Goal: Find specific page/section: Find specific page/section

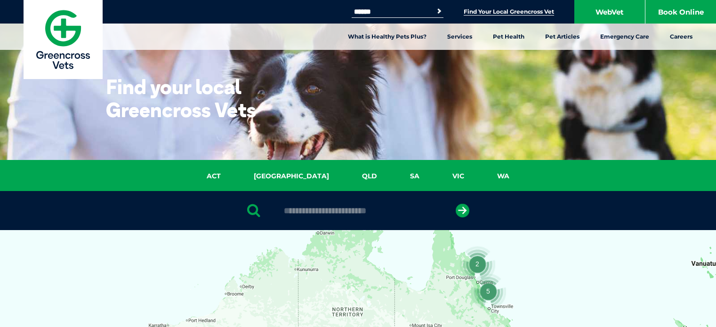
click at [286, 173] on link "[GEOGRAPHIC_DATA]" at bounding box center [291, 176] width 108 height 11
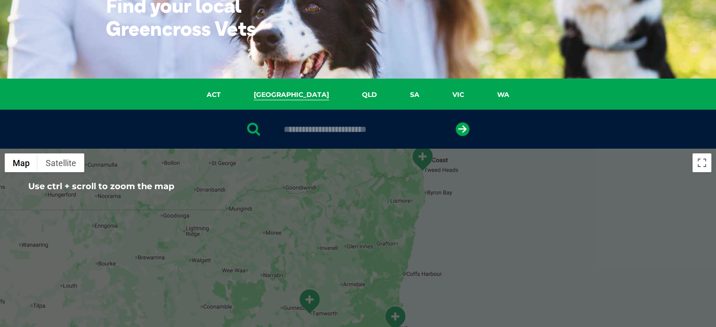
scroll to position [74, 0]
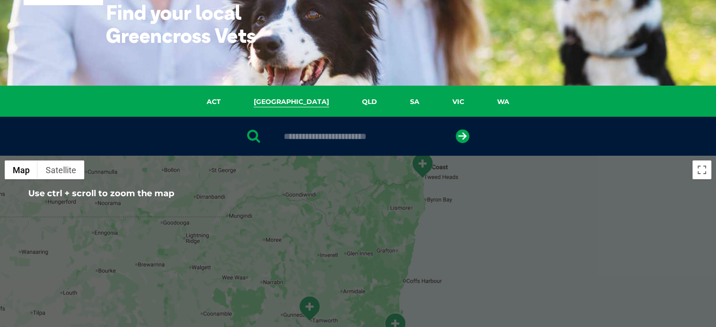
click at [294, 137] on input "text" at bounding box center [358, 136] width 158 height 9
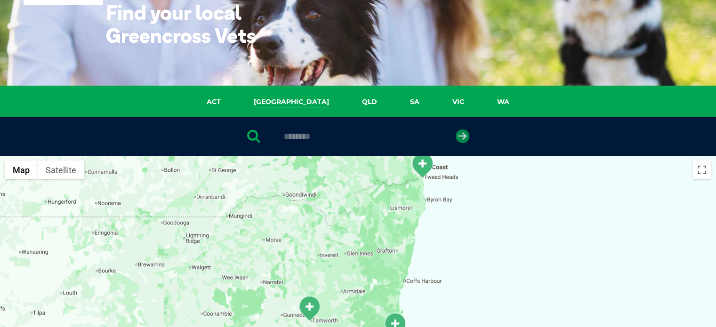
type input "********"
click at [460, 137] on icon "submit" at bounding box center [463, 137] width 14 height 14
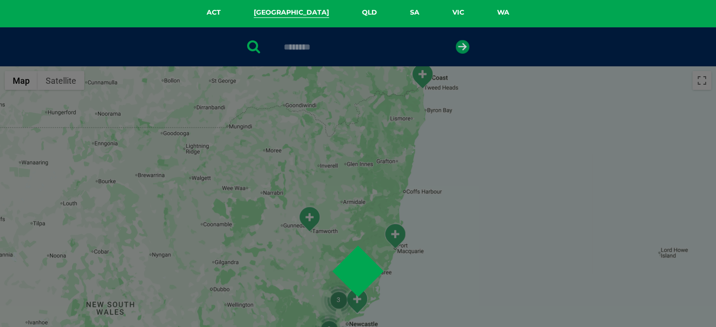
scroll to position [183, 0]
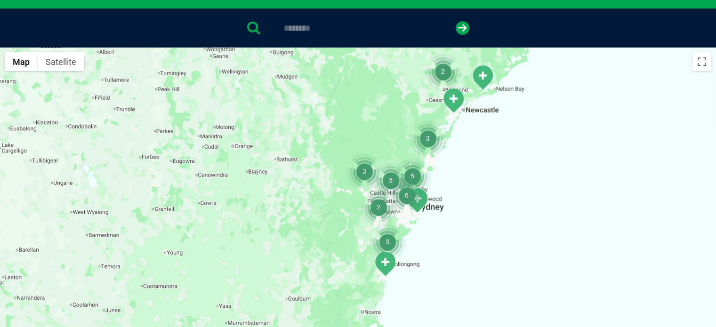
click at [505, 201] on div at bounding box center [358, 230] width 716 height 364
click at [698, 62] on button "Toggle fullscreen view" at bounding box center [702, 61] width 19 height 19
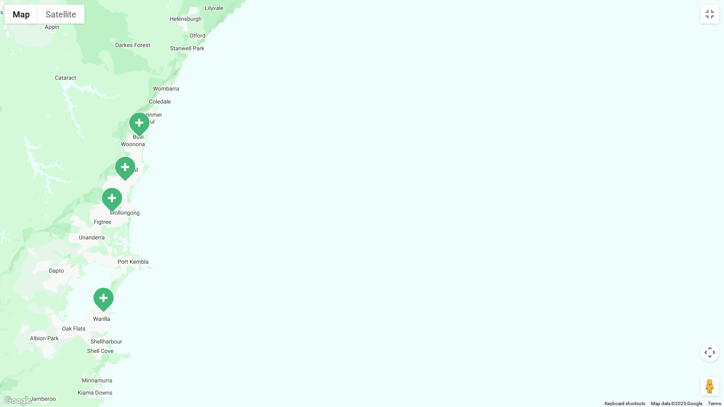
click at [110, 198] on img "Crown Street" at bounding box center [112, 200] width 24 height 26
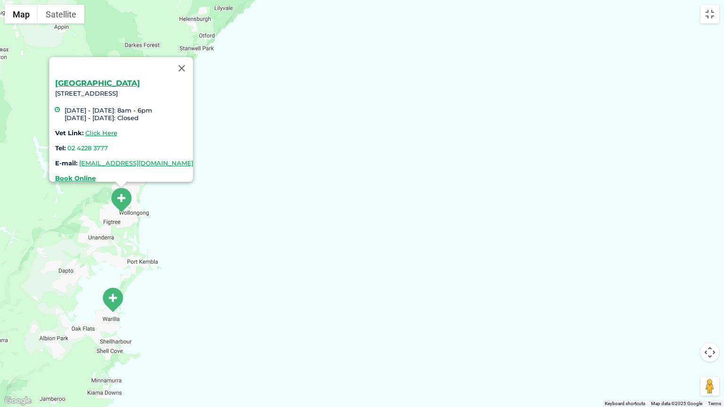
click at [176, 203] on div "[GEOGRAPHIC_DATA] [STREET_ADDRESS] [DATE] - [DATE]: 8am - 6pm [DATE] - [DATE]: …" at bounding box center [362, 203] width 724 height 407
click at [193, 63] on button "Close" at bounding box center [182, 68] width 23 height 23
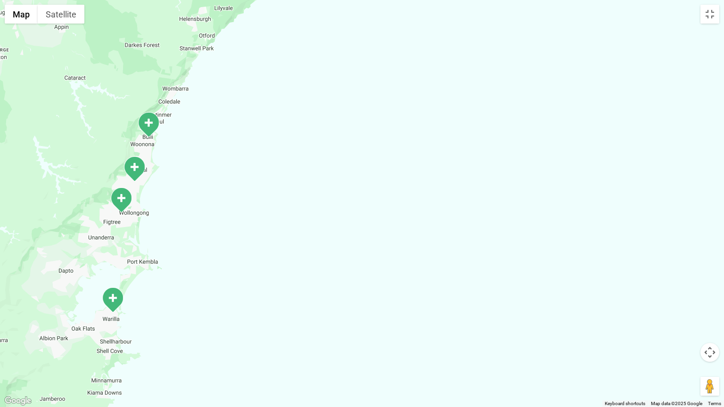
click at [132, 168] on img "Fairy Meadow" at bounding box center [134, 169] width 24 height 26
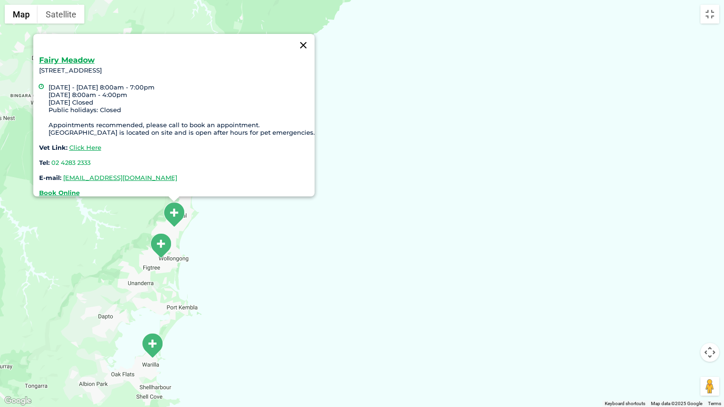
click at [306, 38] on button "Close" at bounding box center [303, 45] width 23 height 23
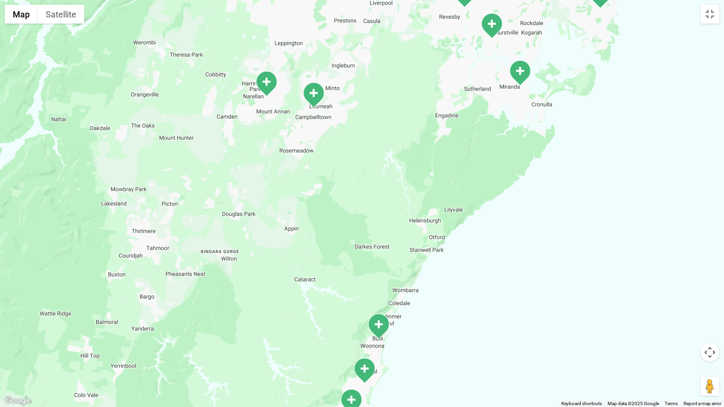
drag, startPoint x: 245, startPoint y: 179, endPoint x: 436, endPoint y: 335, distance: 247.0
click at [436, 327] on div at bounding box center [362, 203] width 724 height 407
click at [266, 83] on img "Narellan" at bounding box center [266, 83] width 24 height 26
click at [266, 81] on img "Narellan" at bounding box center [266, 83] width 24 height 26
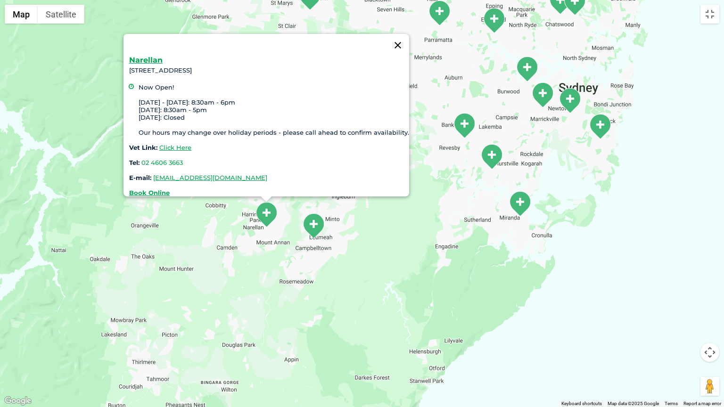
click at [397, 38] on button "Close" at bounding box center [397, 45] width 23 height 23
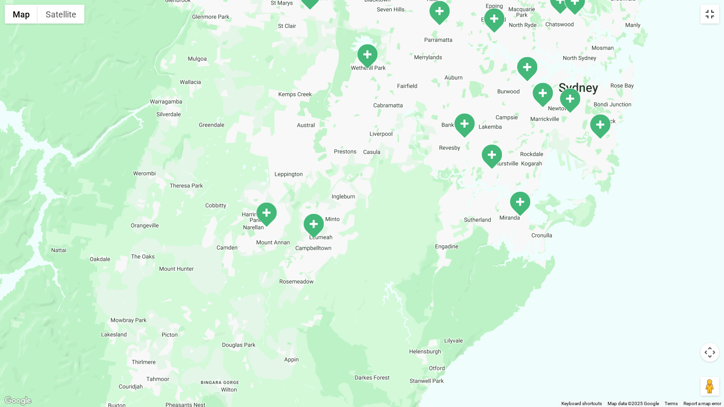
click at [711, 13] on button "Toggle fullscreen view" at bounding box center [709, 14] width 19 height 19
